Goal: Information Seeking & Learning: Learn about a topic

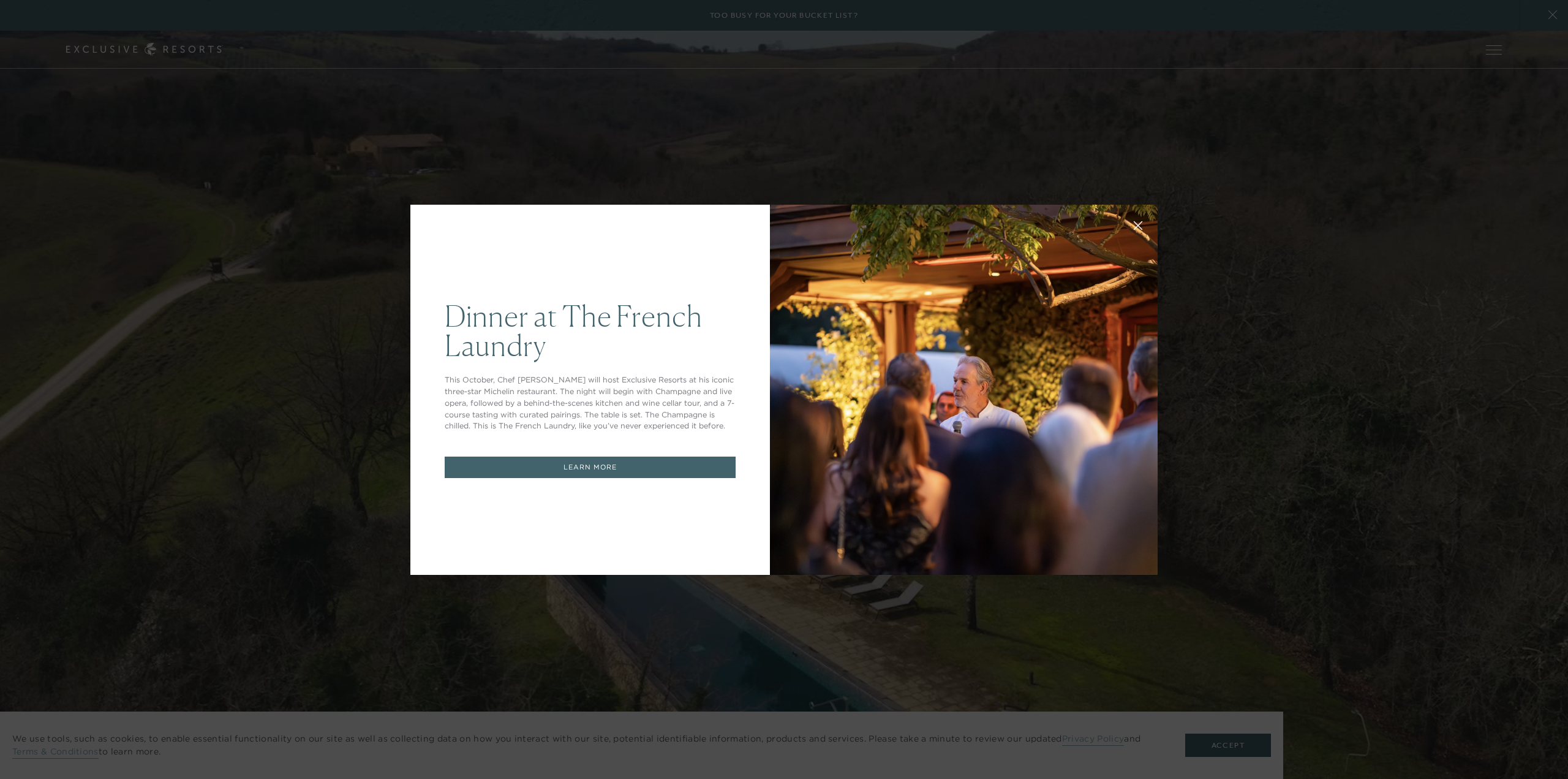
click at [840, 153] on div "Dinner at The French Laundry This October, Chef Thomas Keller will host Exclusi…" at bounding box center [784, 389] width 1568 height 779
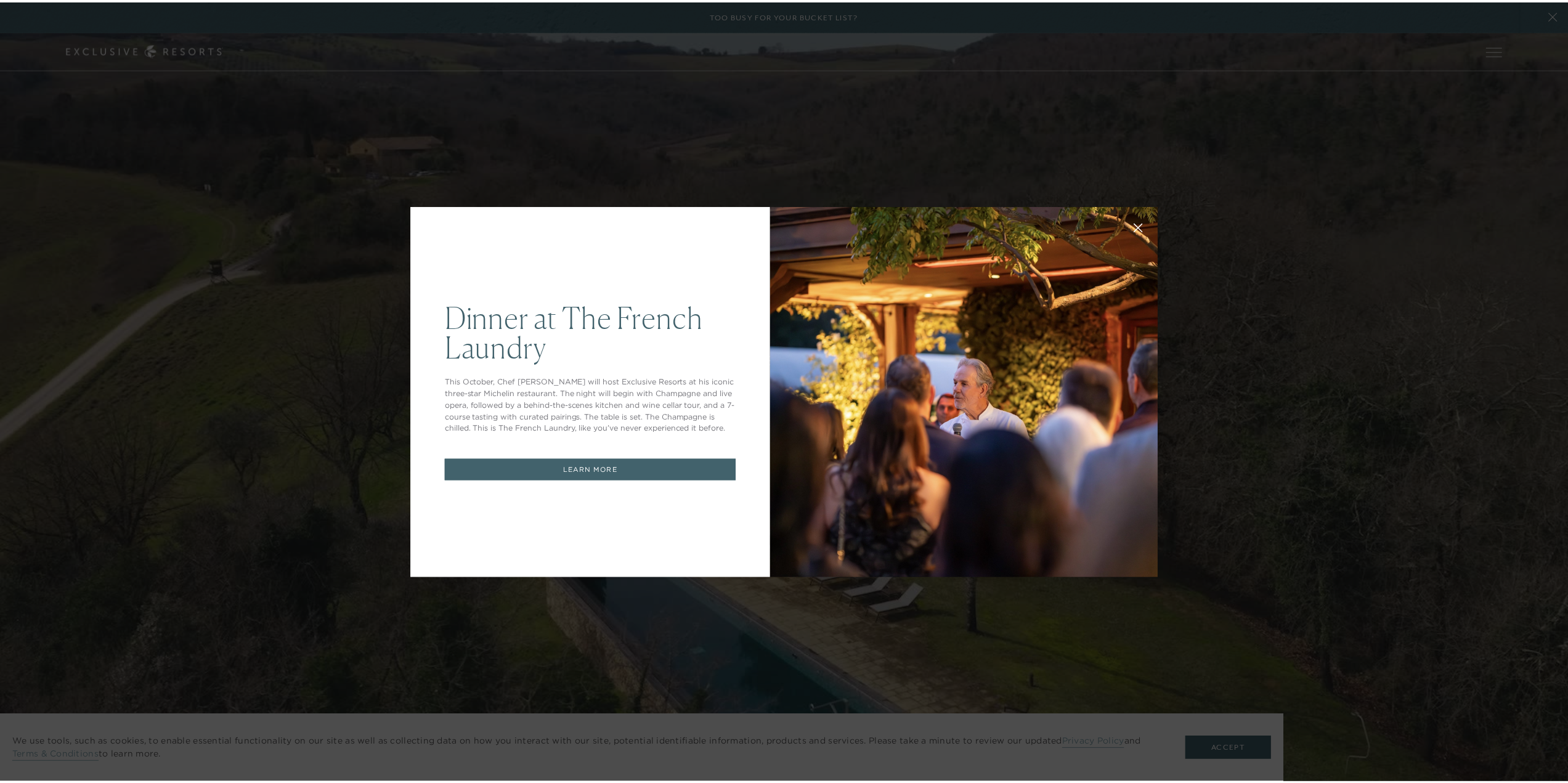
click at [1141, 227] on icon at bounding box center [1145, 228] width 8 height 8
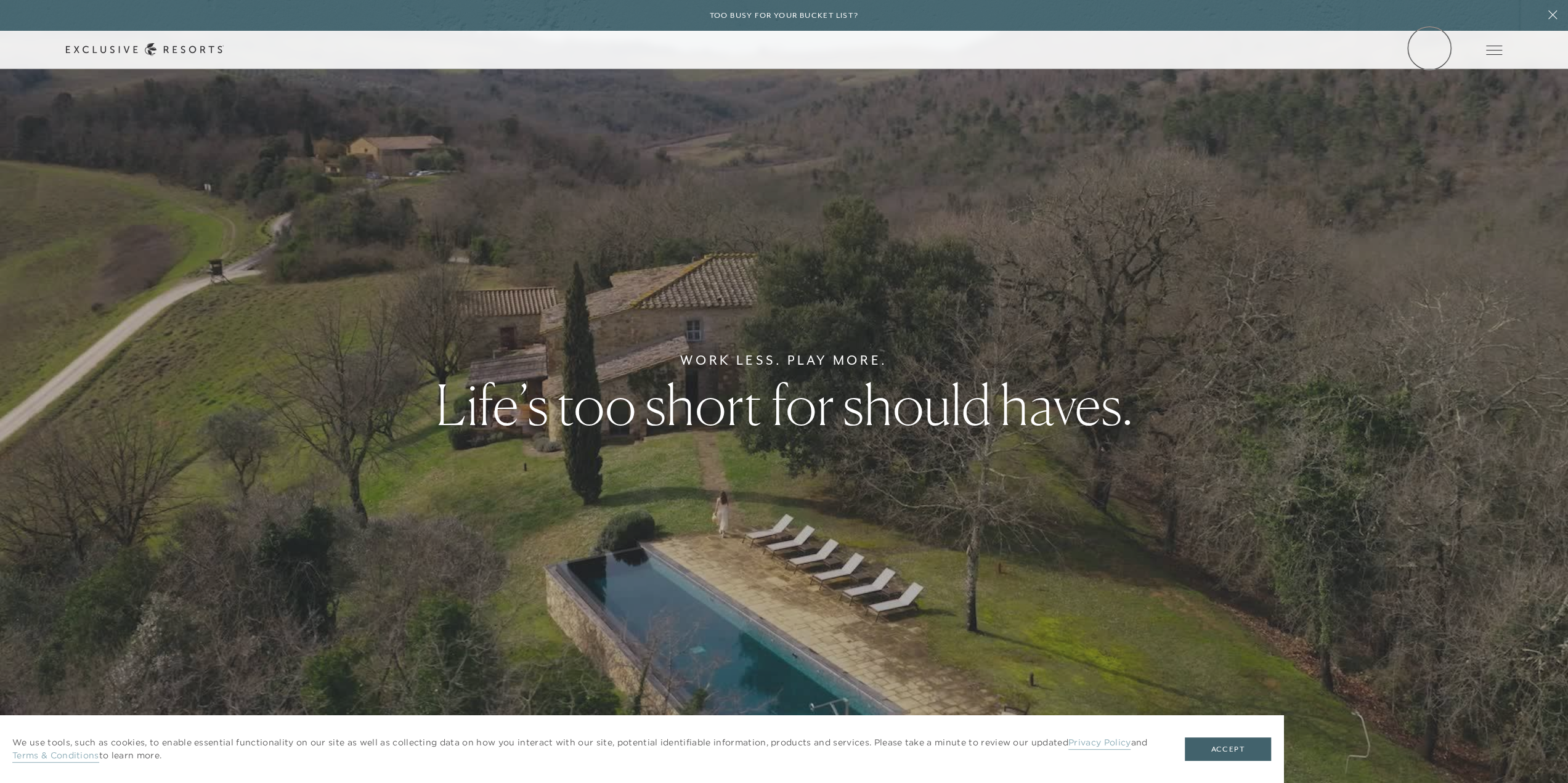
click at [0, 0] on link "Member Login" at bounding box center [0, 0] width 0 height 0
click at [0, 0] on link "The Collection" at bounding box center [0, 0] width 0 height 0
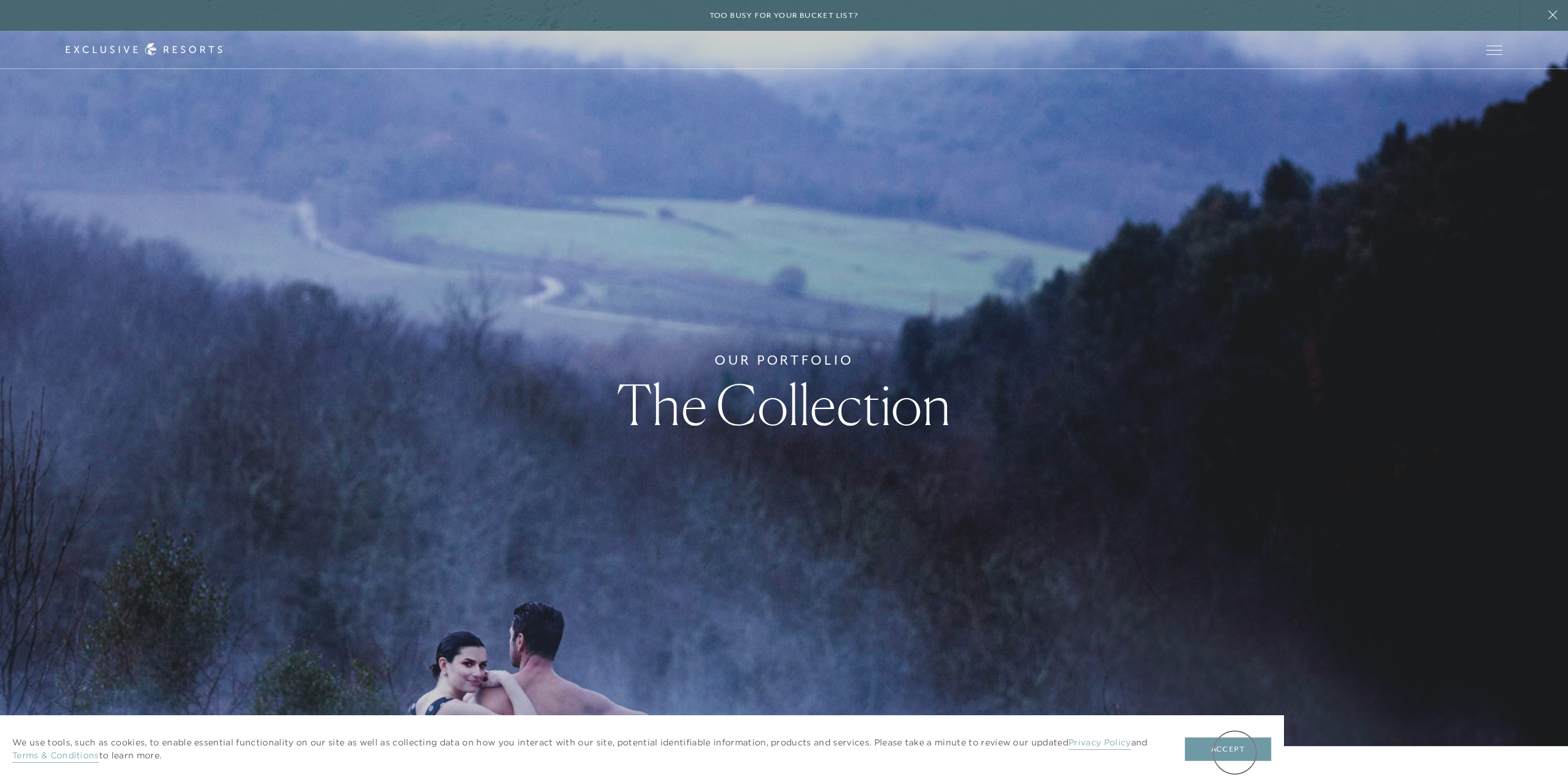
click at [1235, 752] on button "Accept" at bounding box center [1228, 749] width 87 height 23
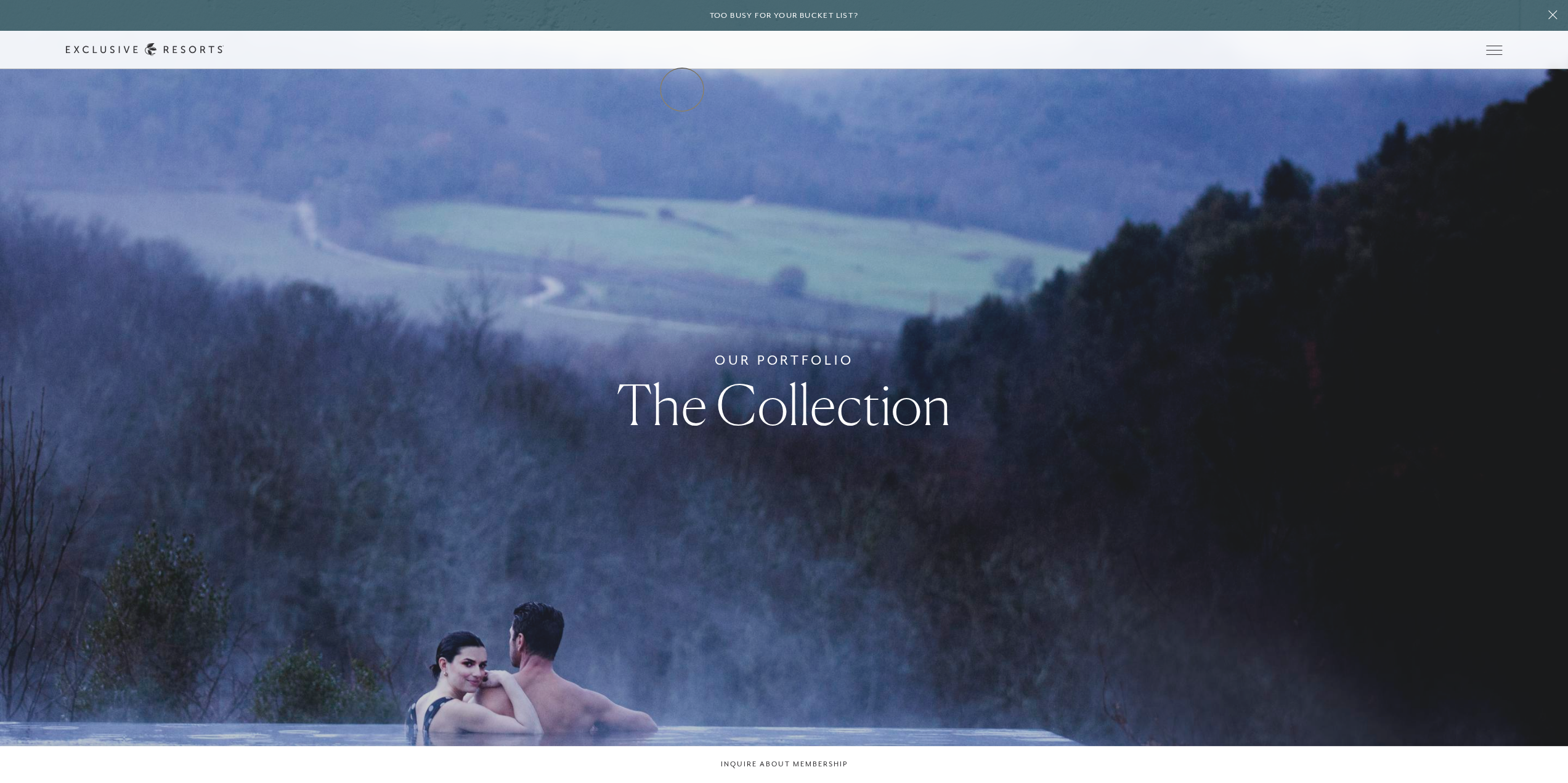
click at [0, 0] on link "The Collection" at bounding box center [0, 0] width 0 height 0
click at [0, 0] on link "Residence Collection" at bounding box center [0, 0] width 0 height 0
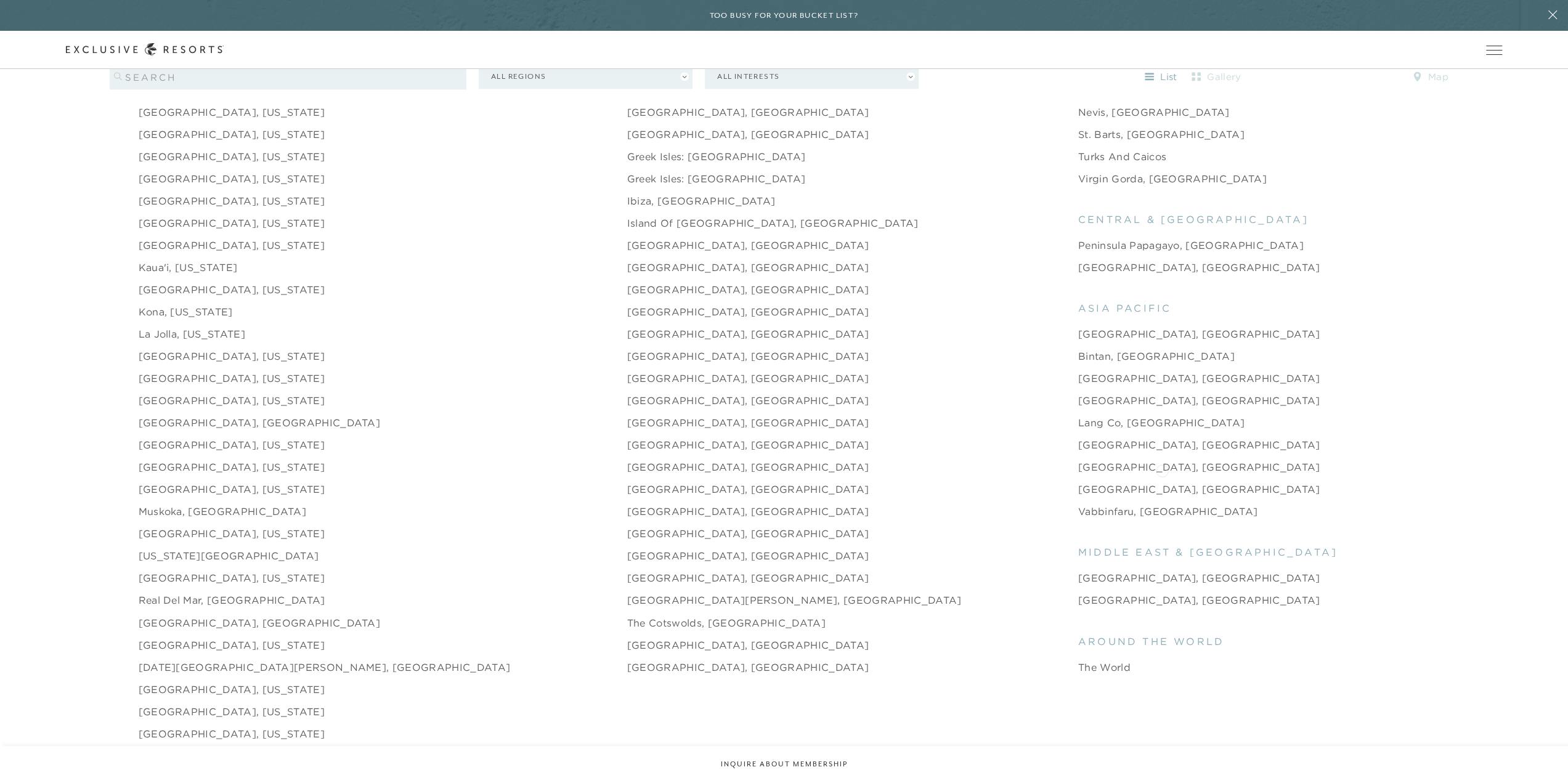
scroll to position [1786, 0]
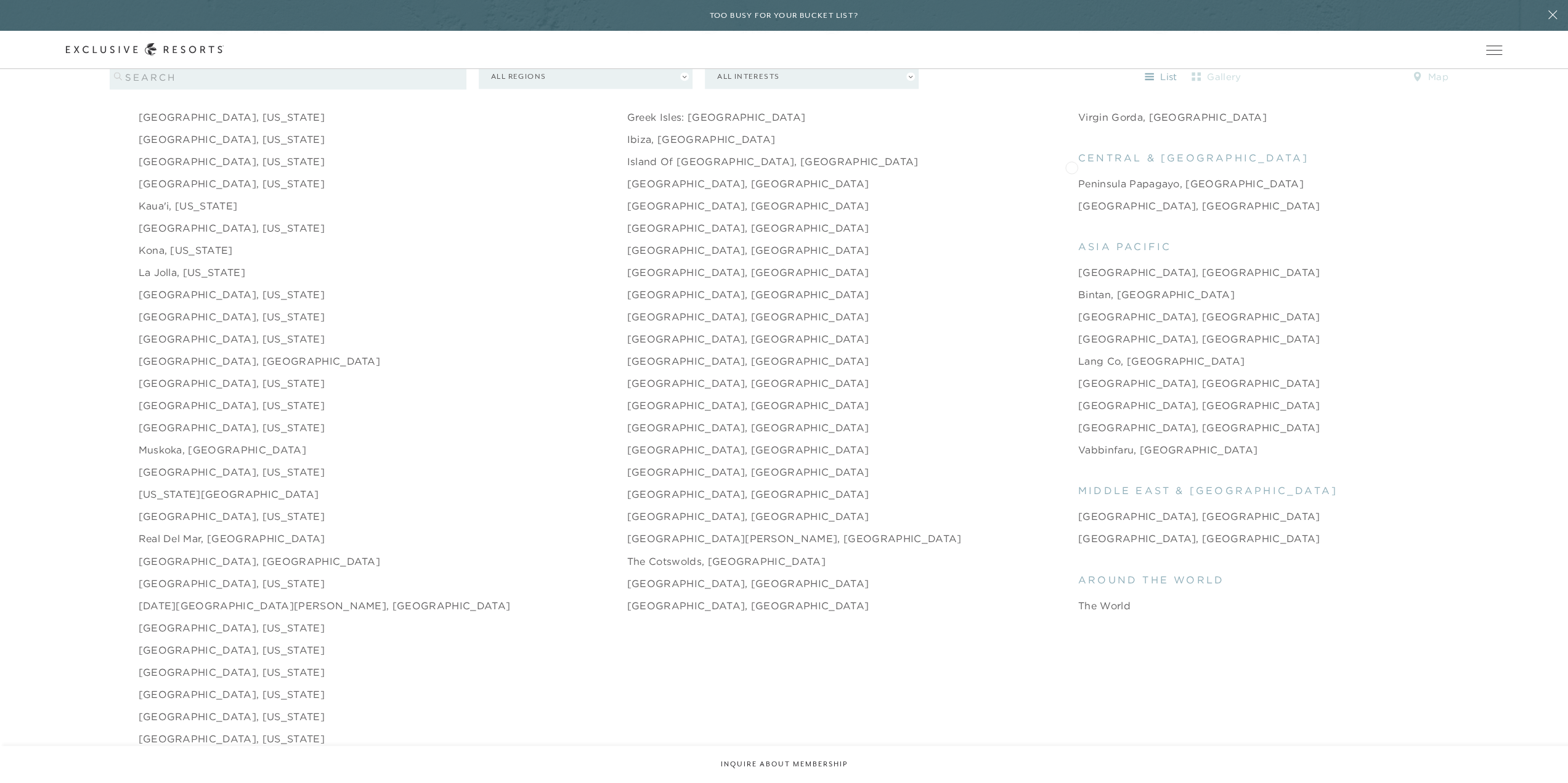
click at [1079, 176] on link "Peninsula Papagayo, [GEOGRAPHIC_DATA]" at bounding box center [1191, 183] width 225 height 15
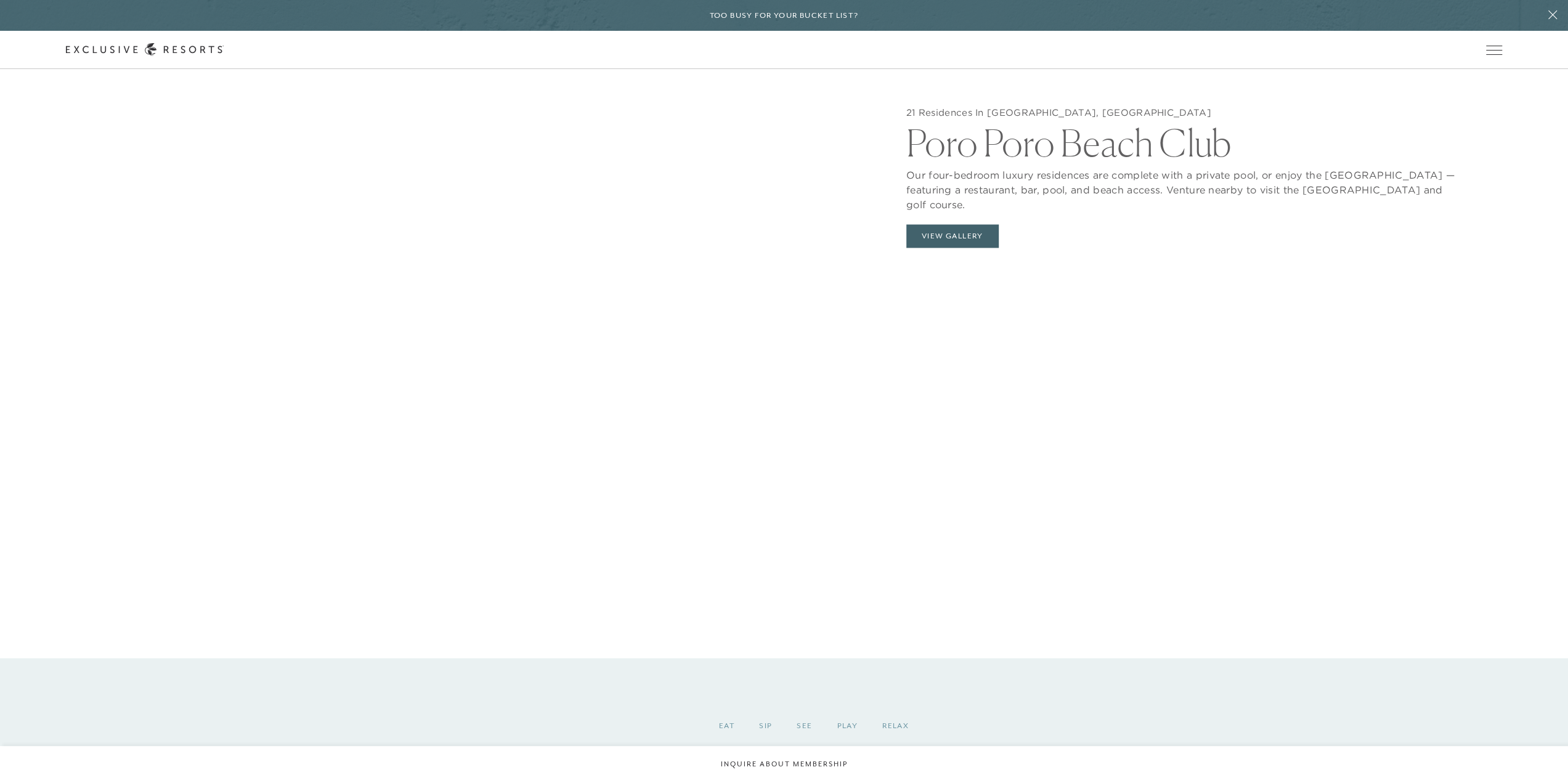
scroll to position [1663, 0]
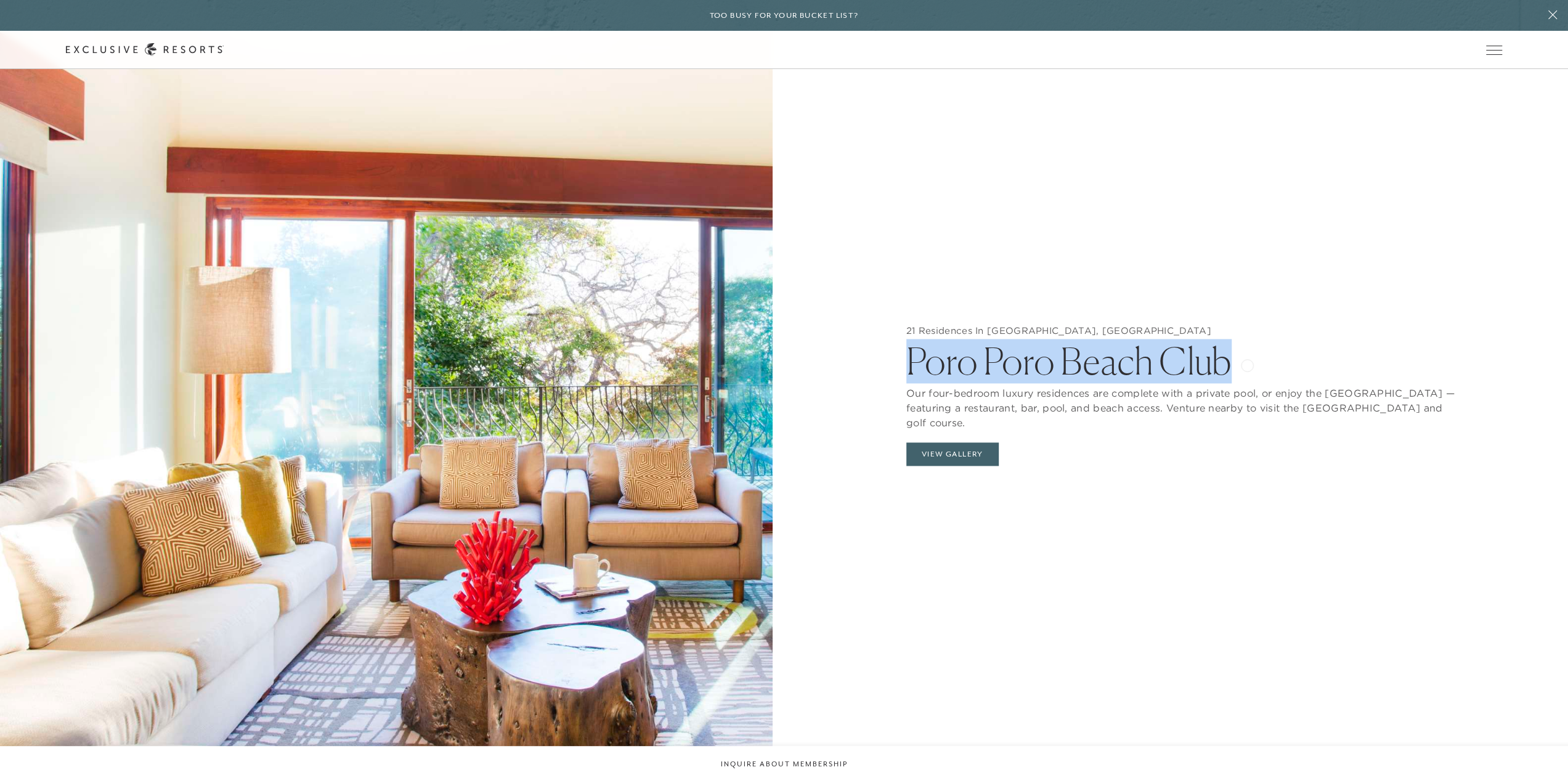
drag, startPoint x: 912, startPoint y: 345, endPoint x: 1247, endPoint y: 364, distance: 335.5
click at [1247, 364] on h2 "Poro Poro Beach Club" at bounding box center [1182, 358] width 551 height 43
copy h2 "Poro Poro Beach Club"
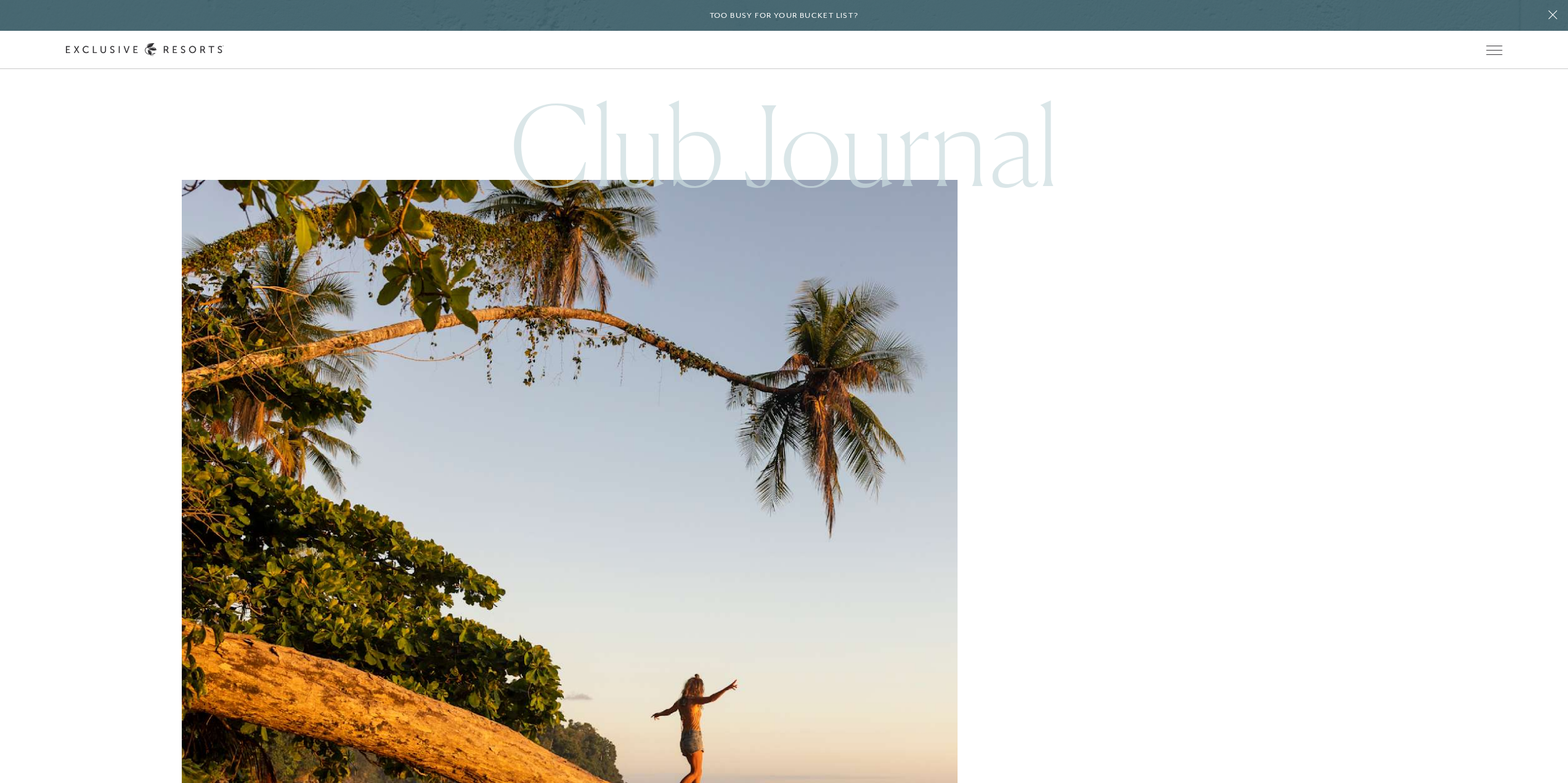
scroll to position [8377, 0]
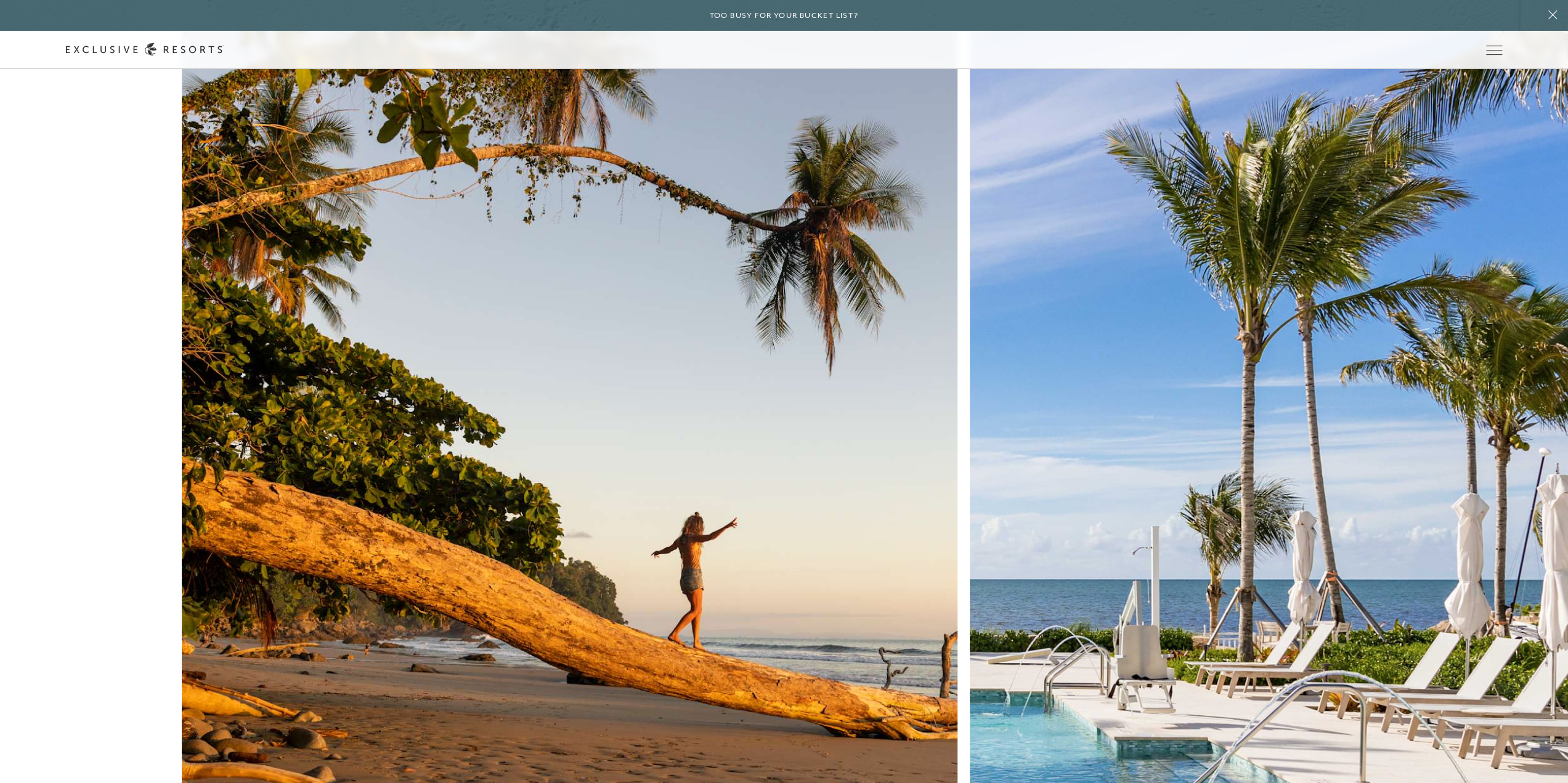
click at [327, 318] on img at bounding box center [569, 405] width 853 height 853
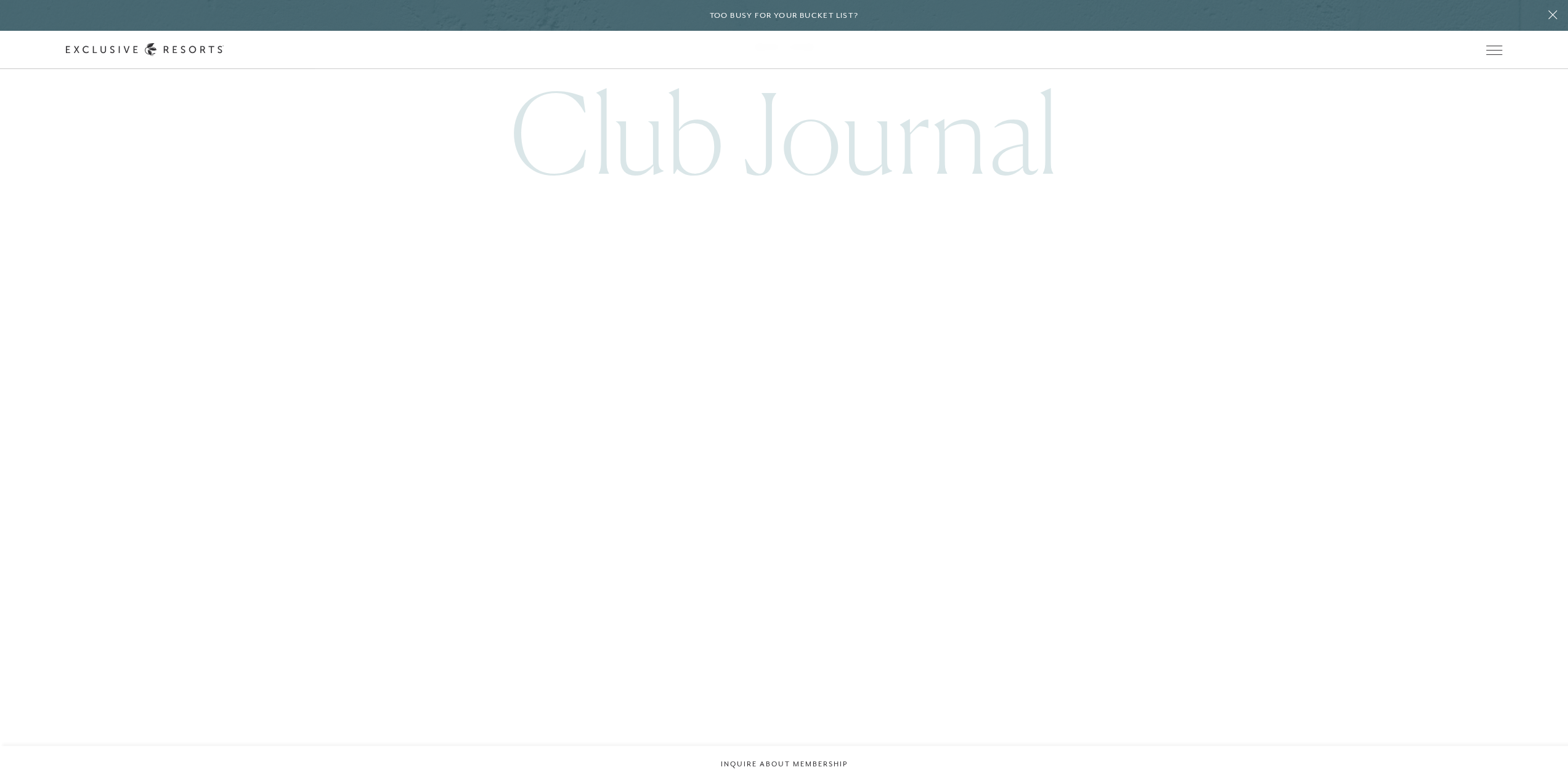
scroll to position [7153, 0]
